Goal: Check status: Check status

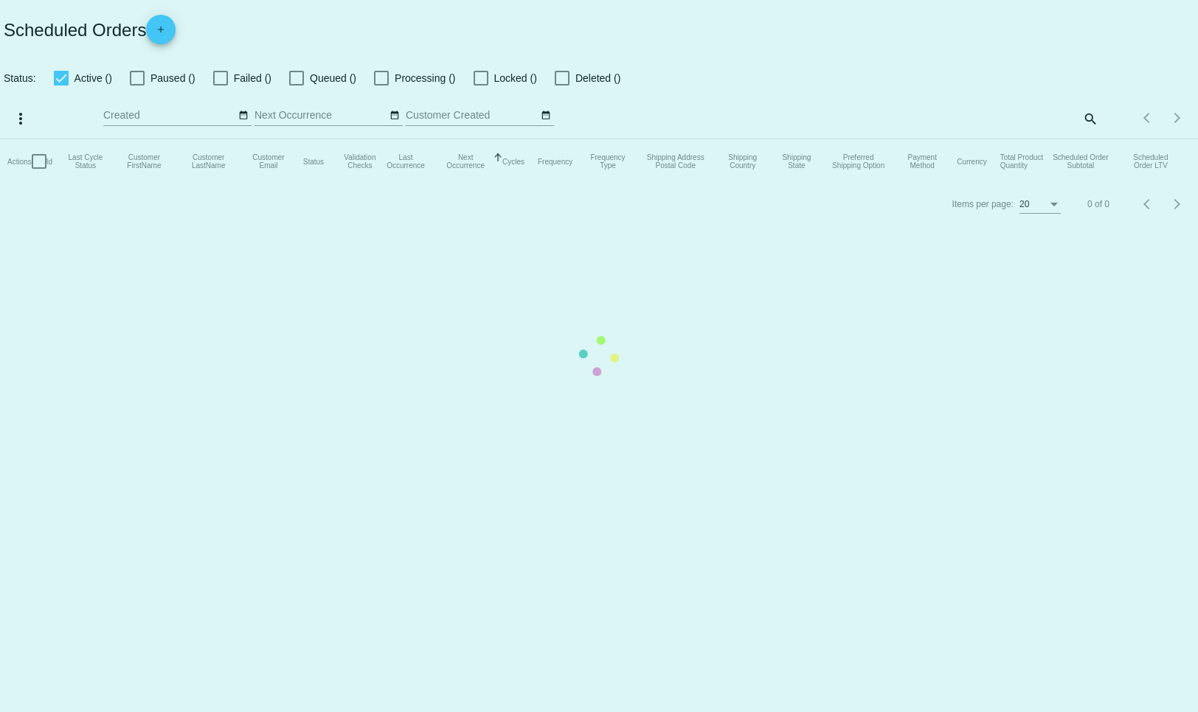
checkbox input "false"
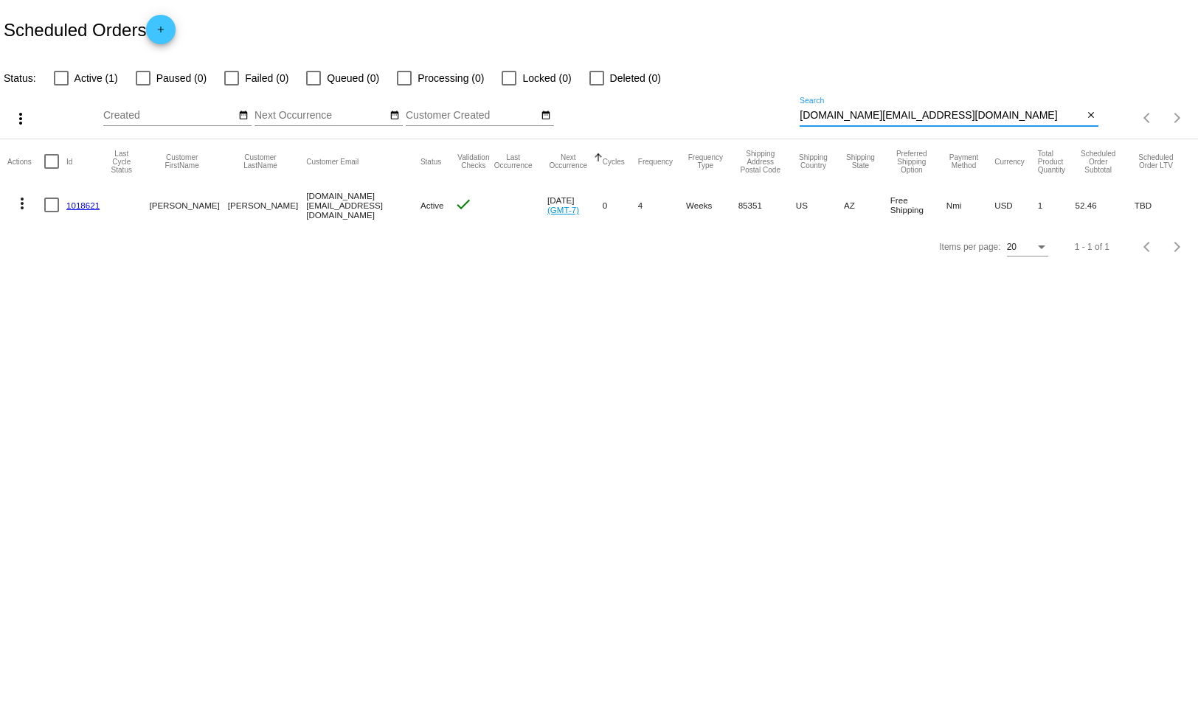
drag, startPoint x: 914, startPoint y: 113, endPoint x: 765, endPoint y: 116, distance: 149.7
click at [765, 116] on div "more_vert Sep Jan Feb Mar [DATE]" at bounding box center [599, 113] width 1198 height 52
paste input "[EMAIL_ADDRESS]"
type input "[EMAIL_ADDRESS][DOMAIN_NAME]"
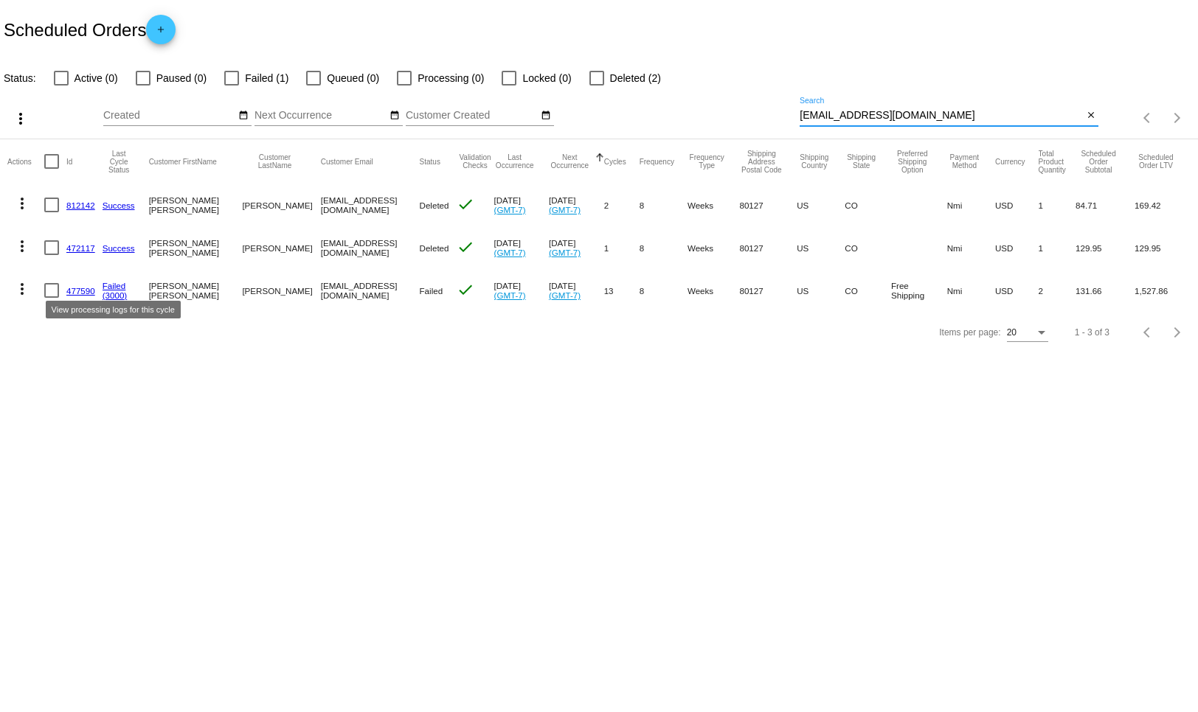
click at [105, 289] on link "Failed" at bounding box center [115, 286] width 24 height 10
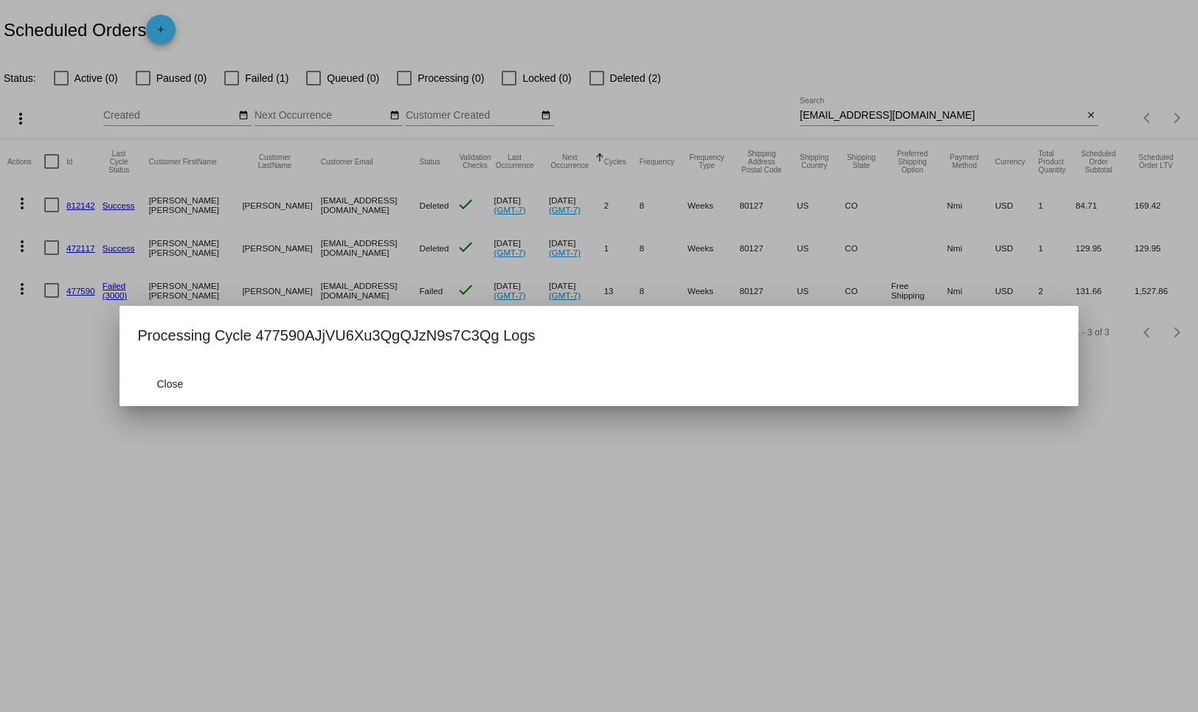
click at [84, 309] on div at bounding box center [599, 356] width 1198 height 712
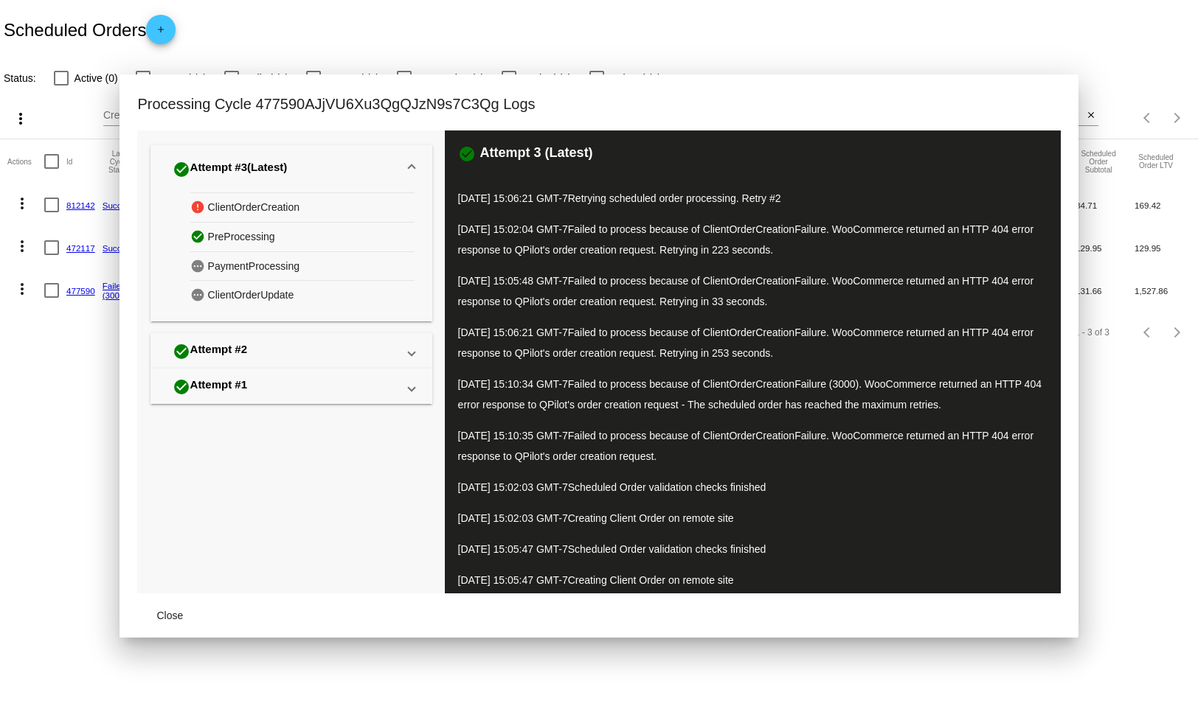
click at [81, 291] on link "477590" at bounding box center [80, 291] width 29 height 10
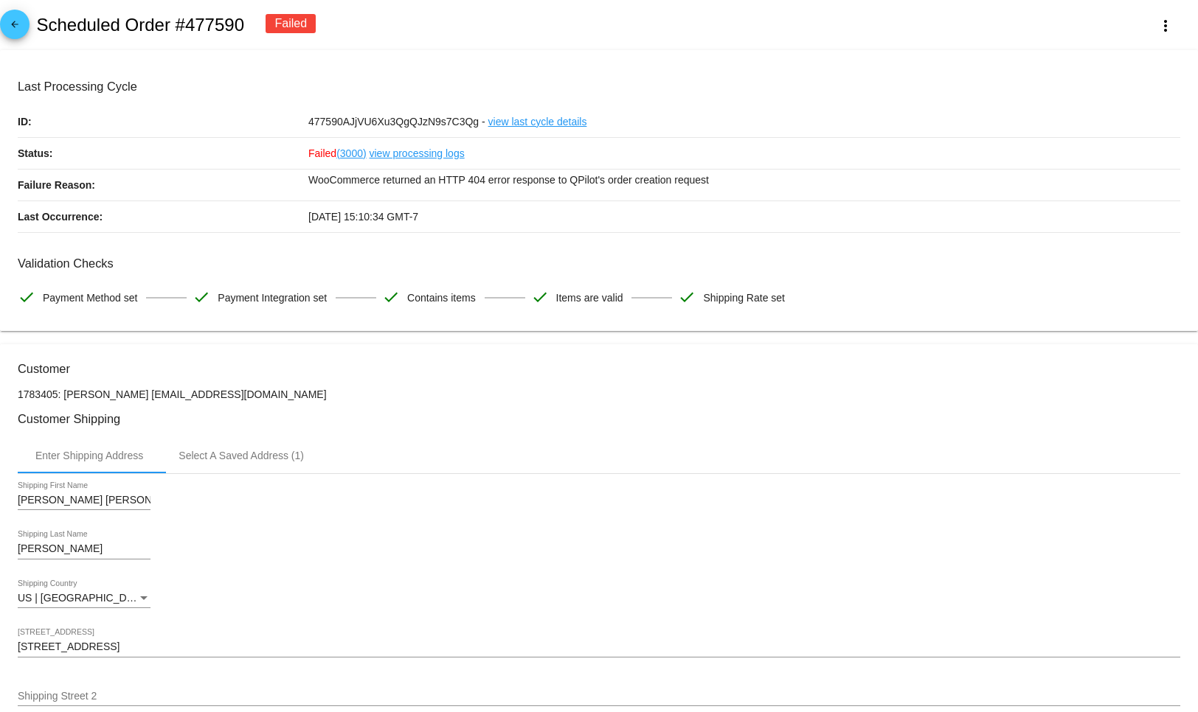
click at [398, 155] on link "view processing logs" at bounding box center [416, 153] width 95 height 31
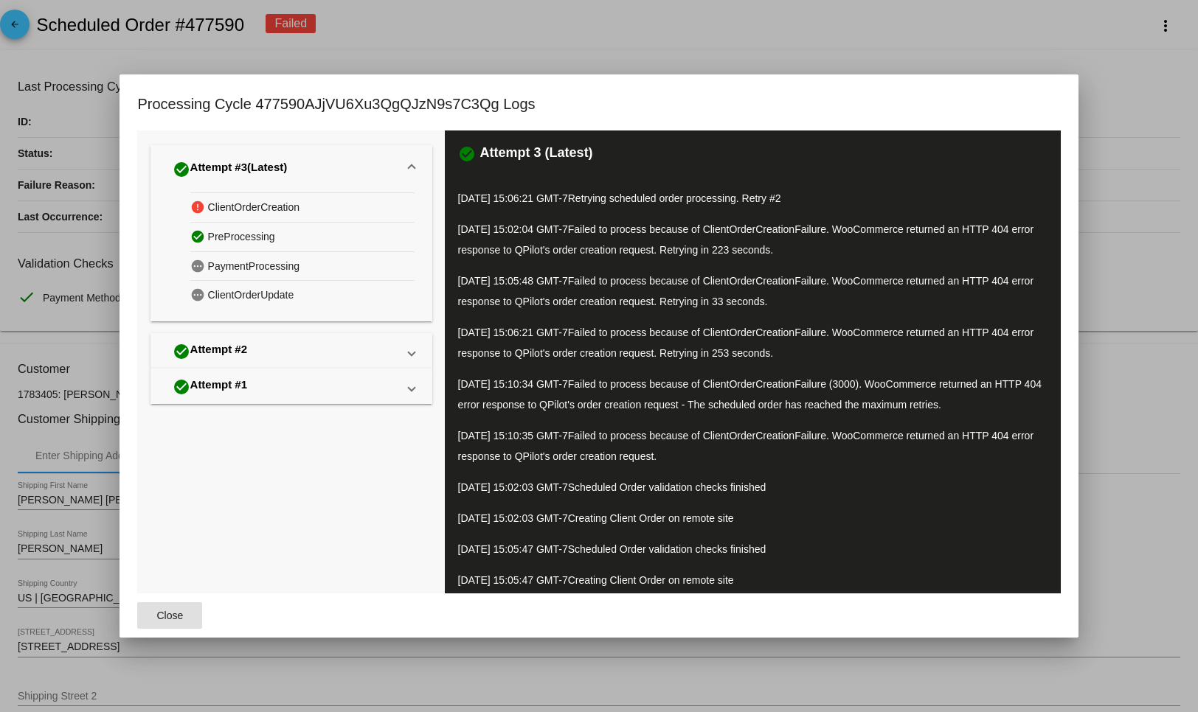
click at [1105, 92] on div at bounding box center [599, 356] width 1198 height 712
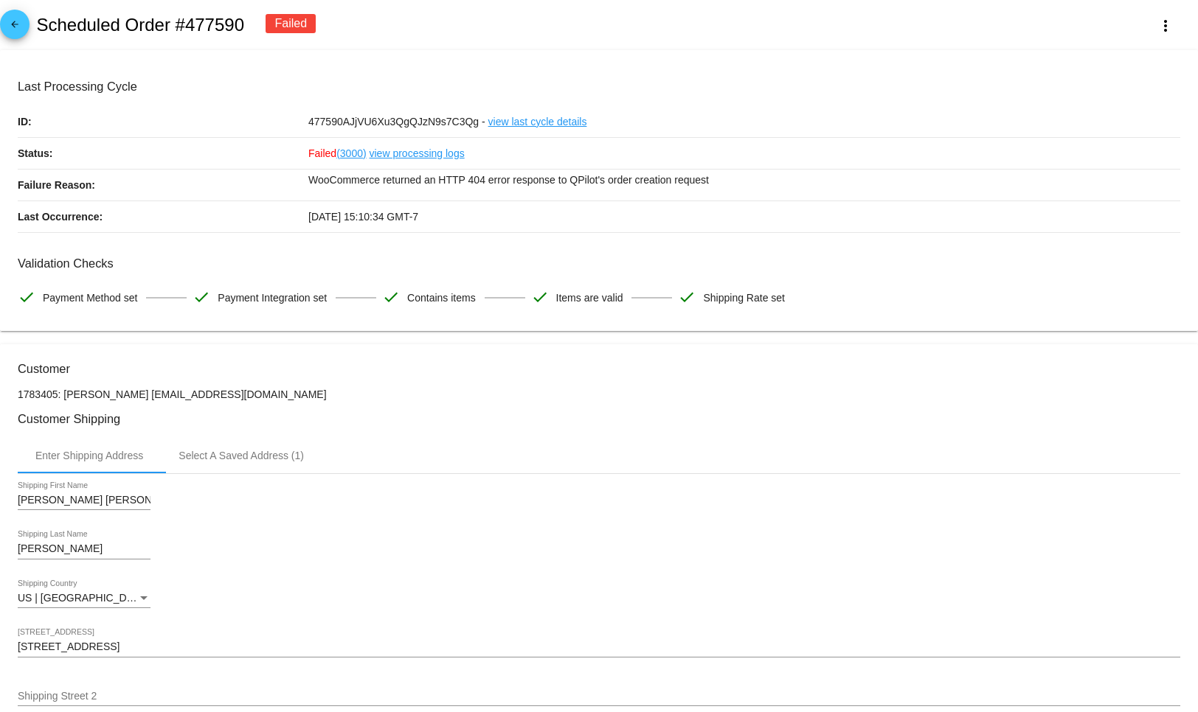
click at [22, 24] on mat-icon "arrow_back" at bounding box center [15, 28] width 18 height 18
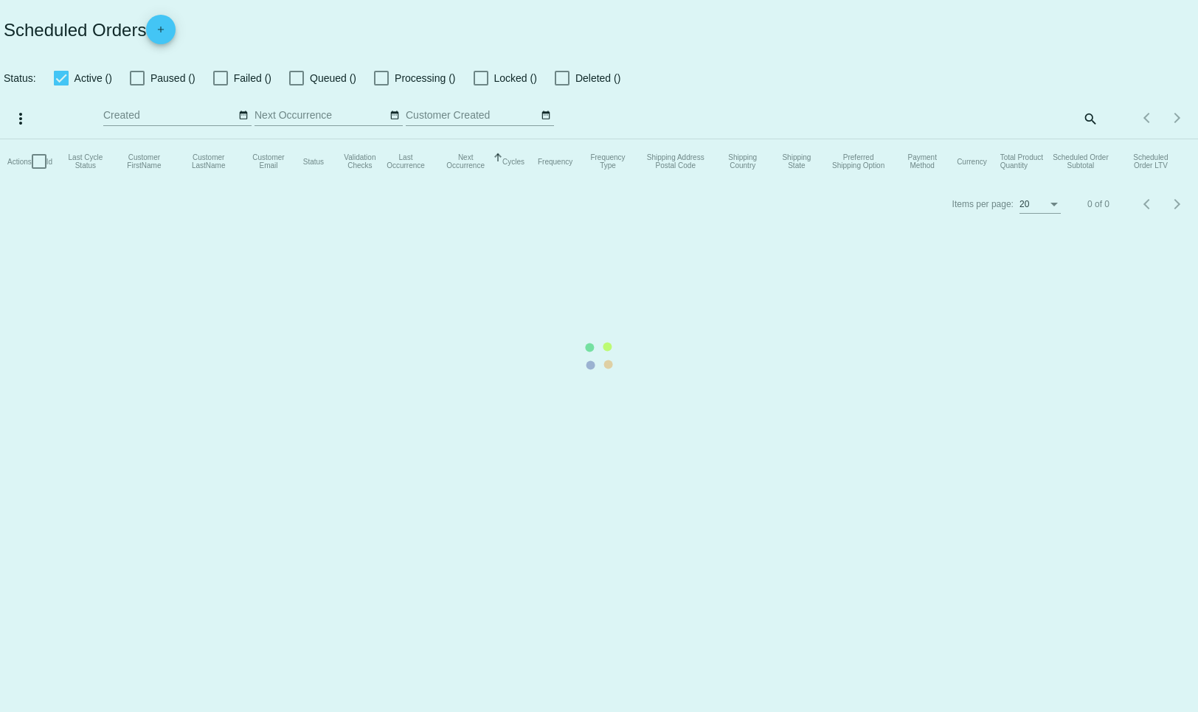
checkbox input "false"
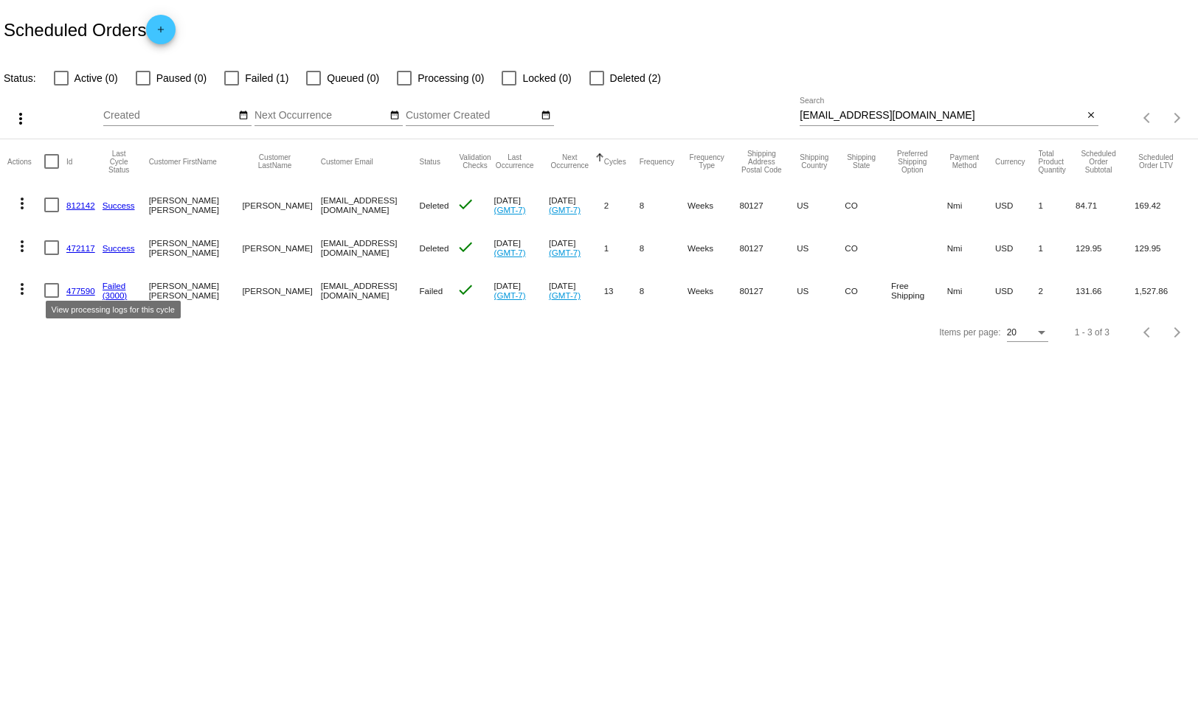
click at [119, 288] on link "Failed" at bounding box center [115, 286] width 24 height 10
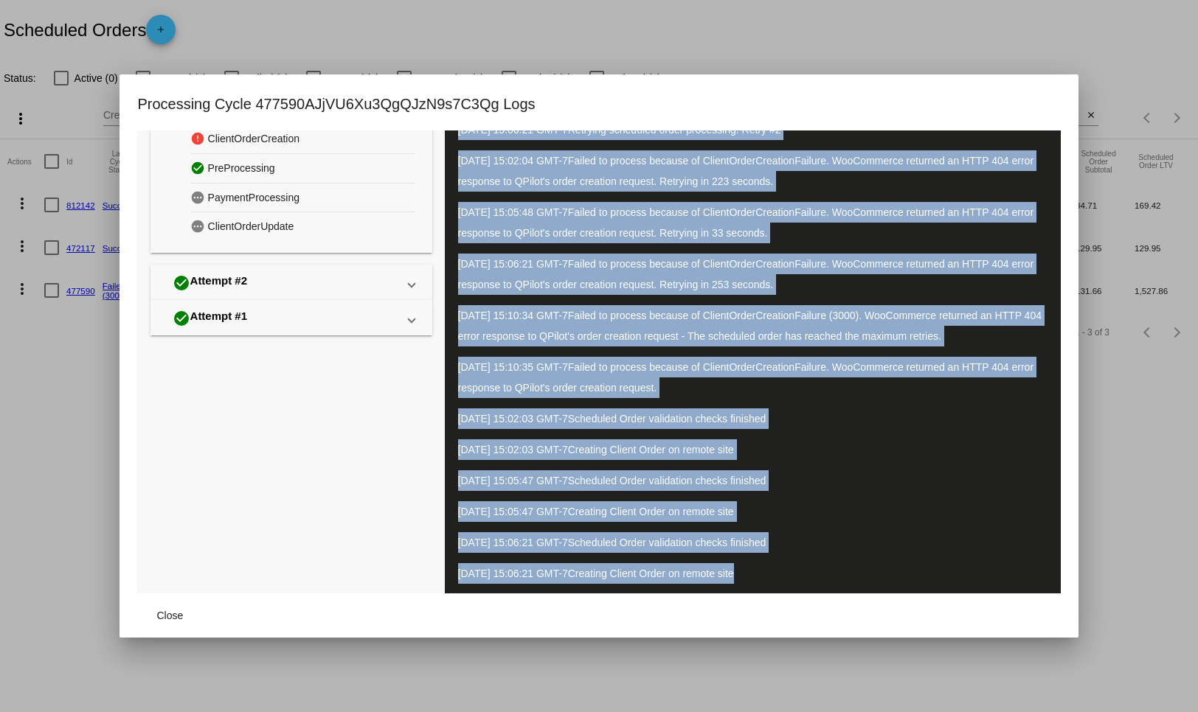
scroll to position [69, 0]
drag, startPoint x: 458, startPoint y: 196, endPoint x: 804, endPoint y: 589, distance: 523.5
click at [804, 589] on div "check_circle Attempt 3 (Latest) [DATE] 15:06:21 GMT-7 Retrying scheduled order …" at bounding box center [752, 328] width 615 height 532
copy div "[DATE] 15:06:21 GMT-7 Retrying scheduled order processing. Retry #2 [DATE] 15:0…"
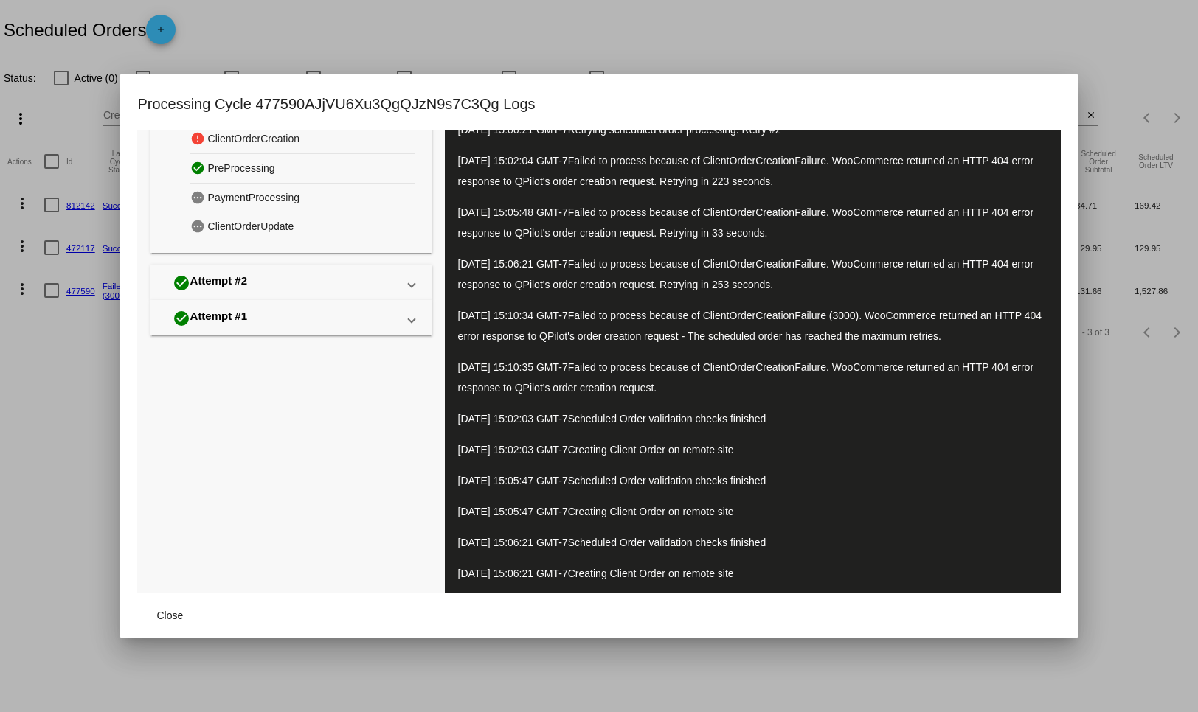
click at [1063, 36] on div at bounding box center [599, 356] width 1198 height 712
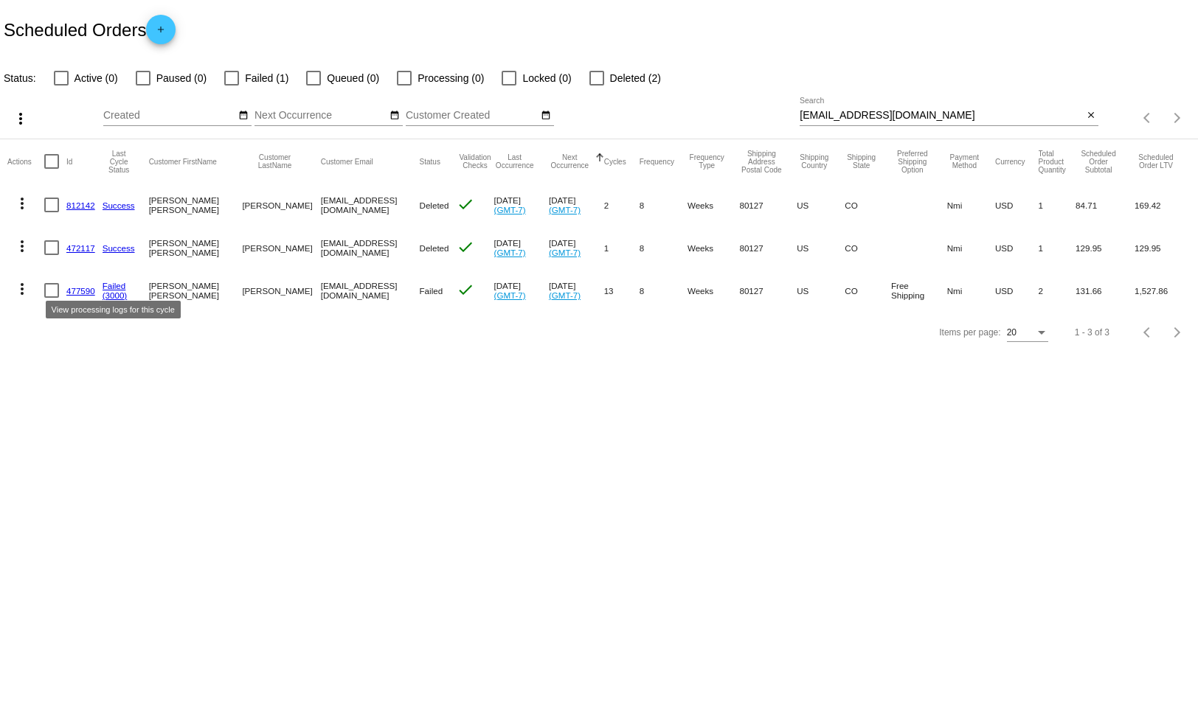
click at [106, 284] on link "Failed" at bounding box center [115, 286] width 24 height 10
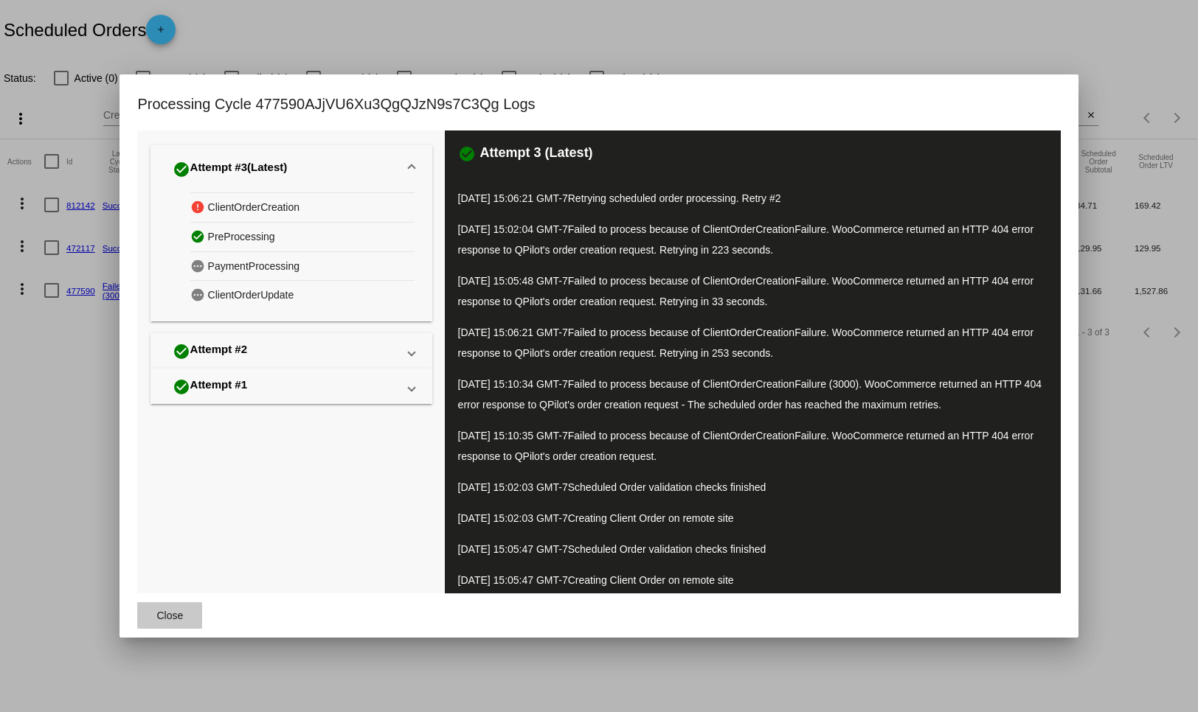
click at [190, 622] on button "Close" at bounding box center [169, 615] width 65 height 27
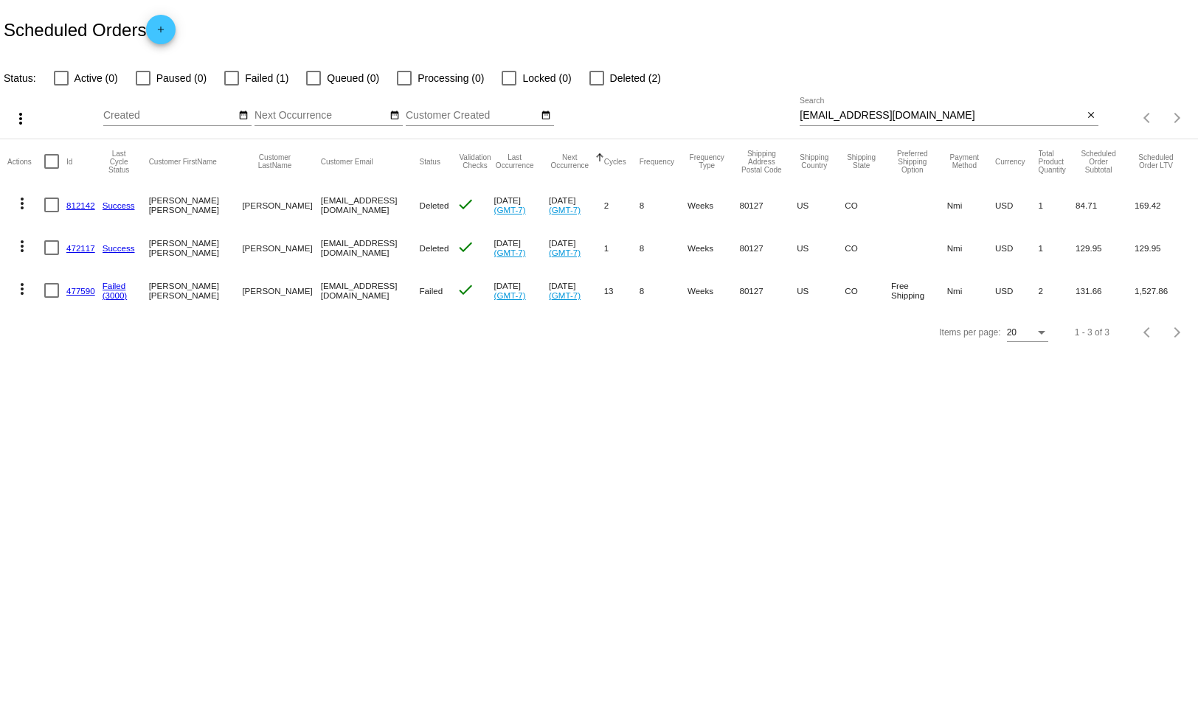
click at [85, 288] on link "477590" at bounding box center [80, 291] width 29 height 10
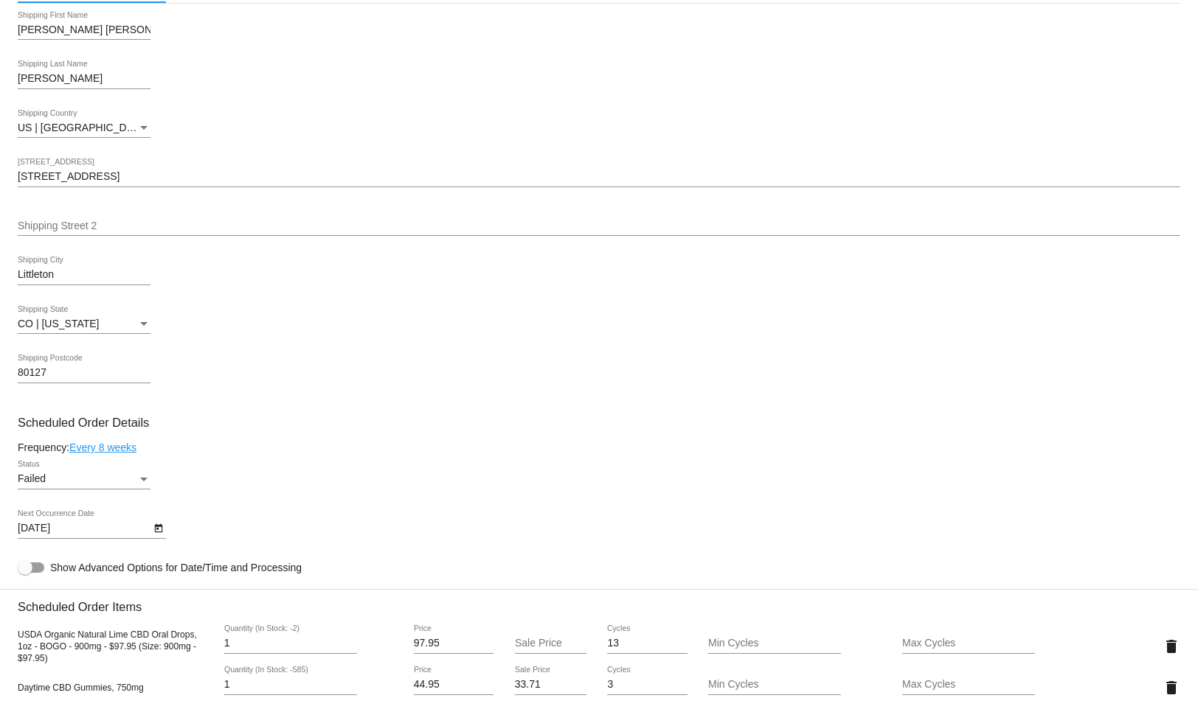
scroll to position [477, 0]
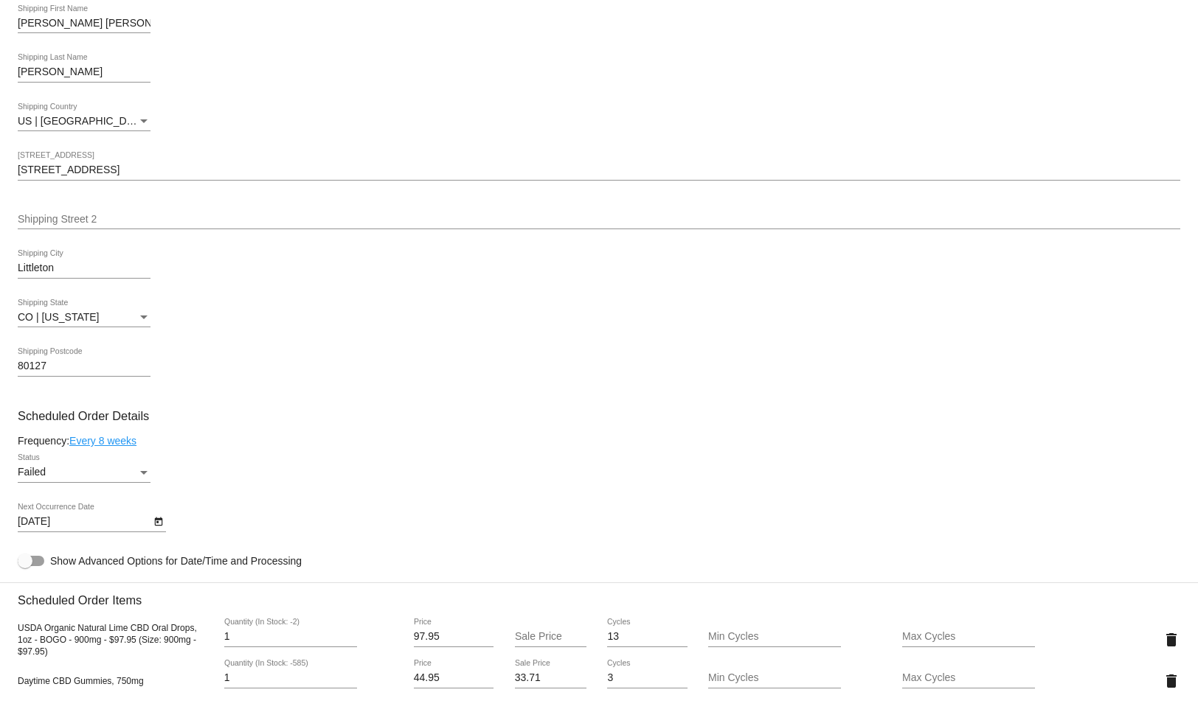
click at [144, 475] on div "Status" at bounding box center [143, 473] width 7 height 4
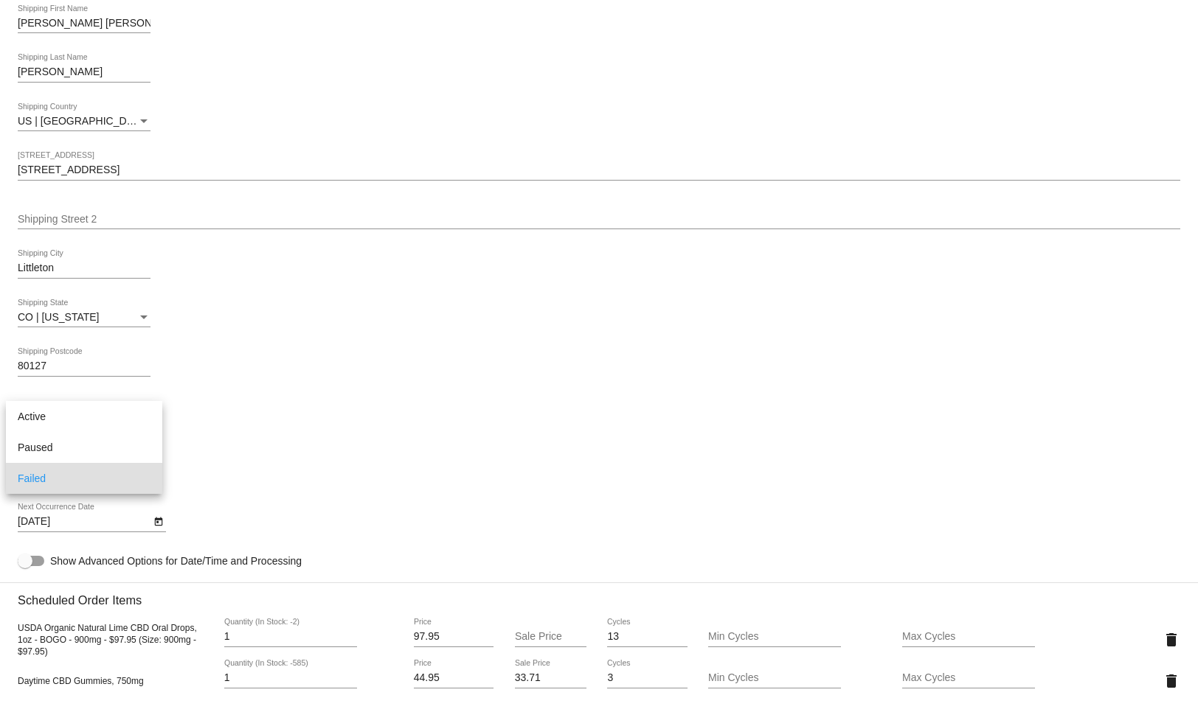
click at [287, 447] on div at bounding box center [599, 356] width 1198 height 712
